Goal: Find specific page/section: Find specific page/section

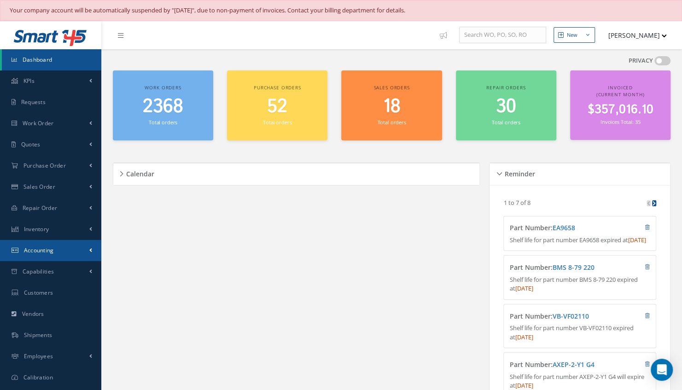
click at [61, 246] on link "Accounting" at bounding box center [50, 250] width 101 height 21
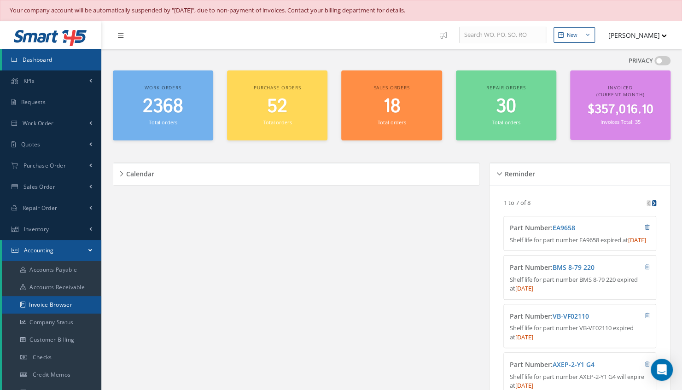
click at [47, 311] on link "Invoice Browser" at bounding box center [51, 305] width 99 height 18
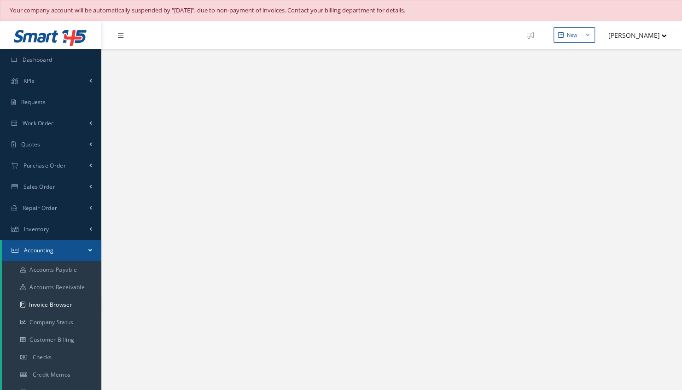
select select "25"
